Goal: Information Seeking & Learning: Learn about a topic

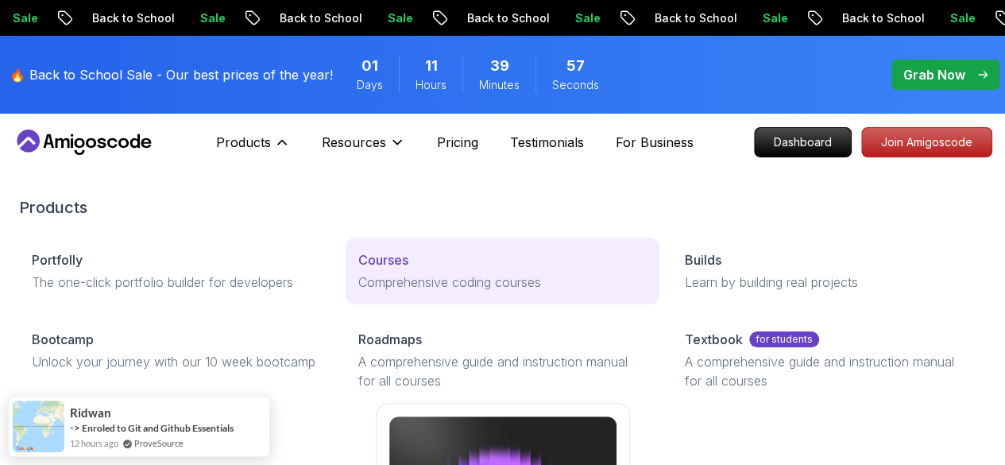
scroll to position [238, 0]
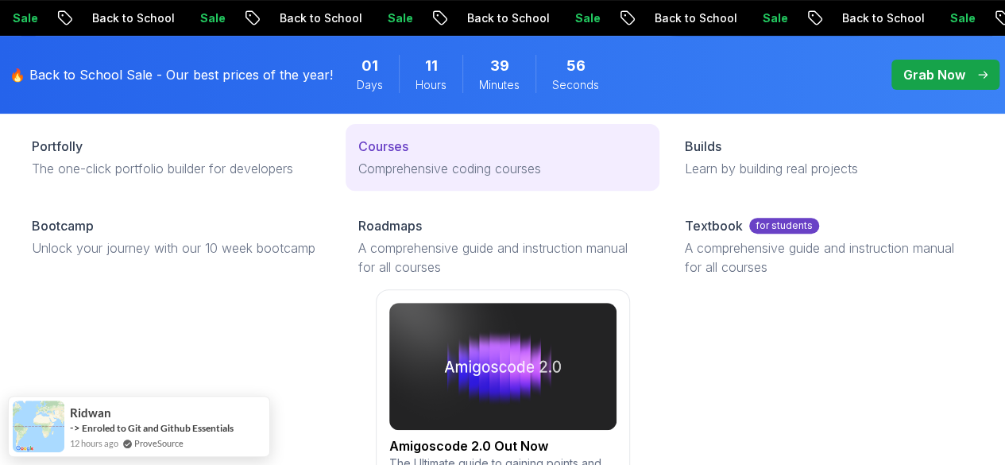
click at [378, 156] on div "Courses" at bounding box center [502, 146] width 288 height 19
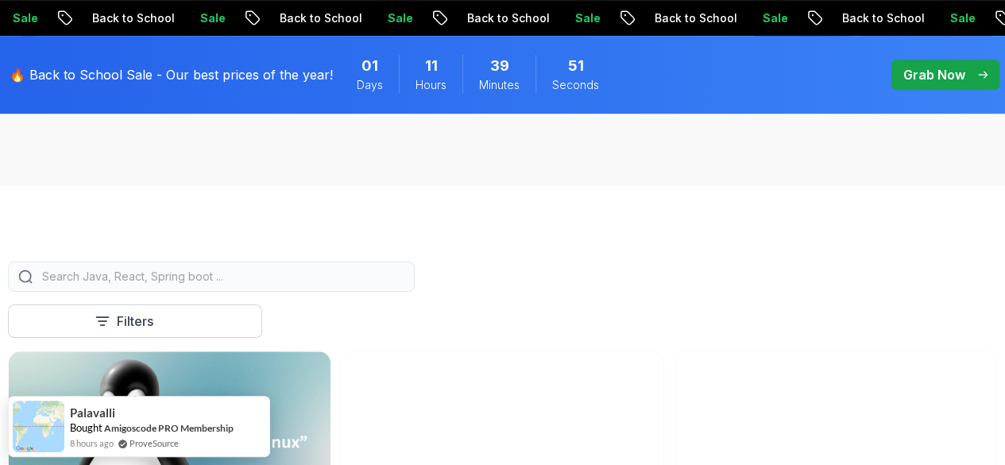
scroll to position [477, 0]
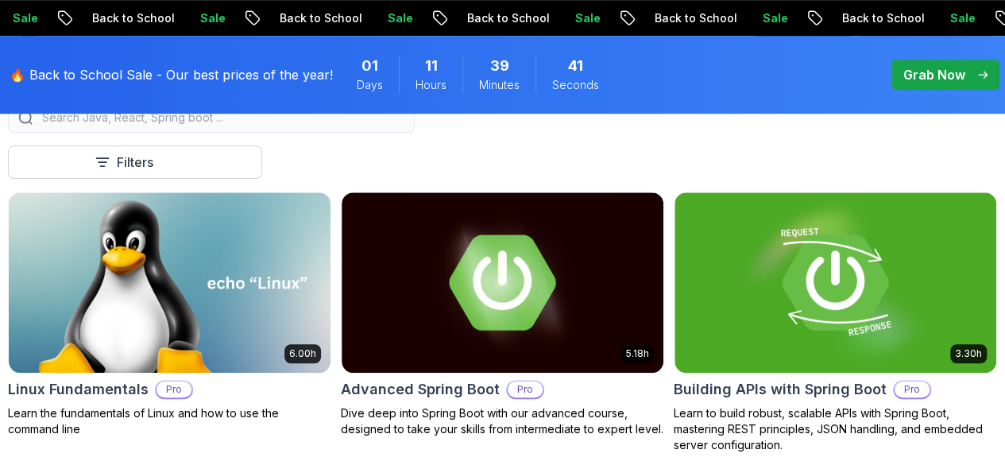
scroll to position [397, 0]
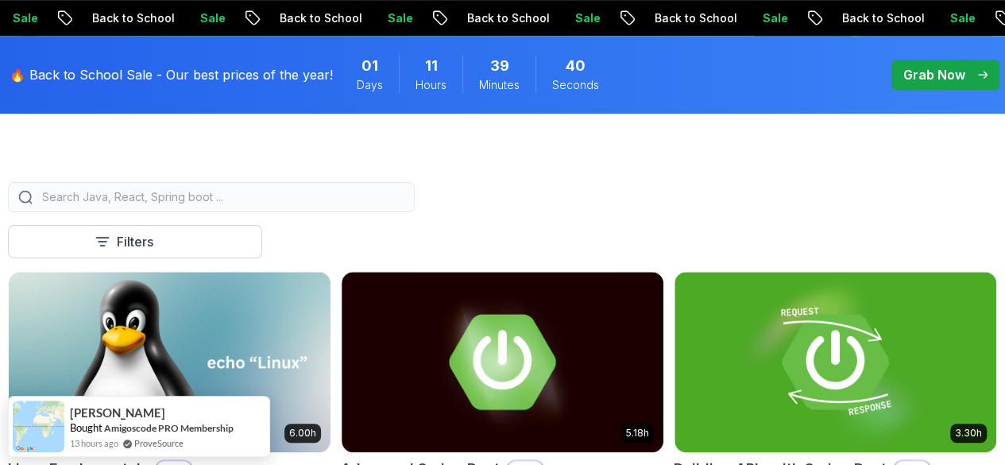
click at [0, 0] on p "Free" at bounding box center [0, 0] width 0 height 0
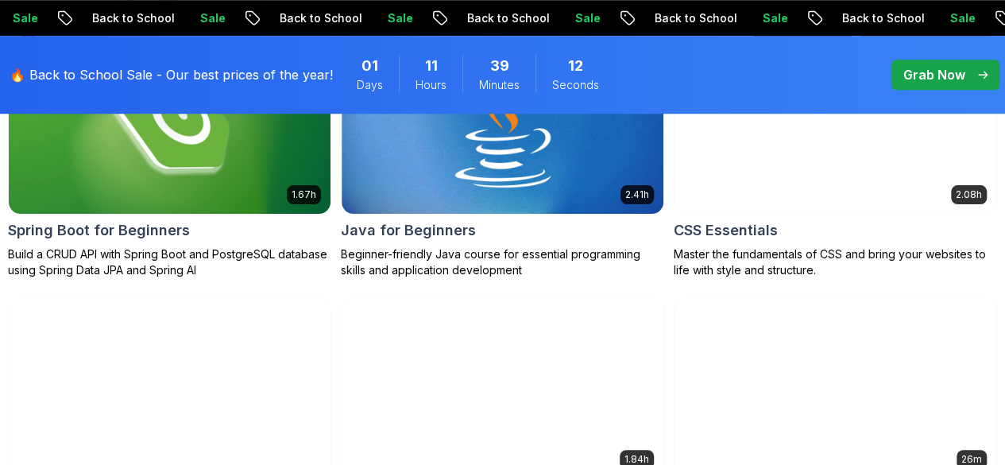
scroll to position [238, 0]
